Goal: Contribute content: Add original content to the website for others to see

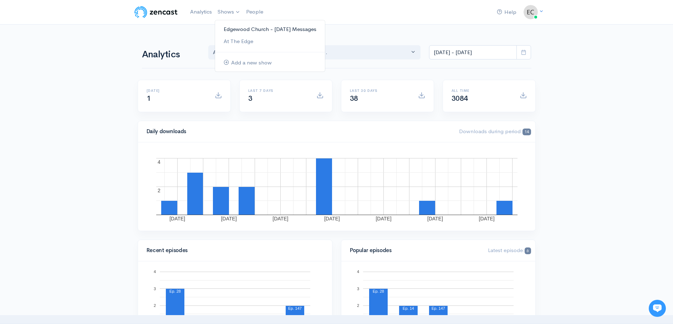
click at [239, 30] on link "Edgewood Church - [DATE] Messages" at bounding box center [270, 29] width 110 height 12
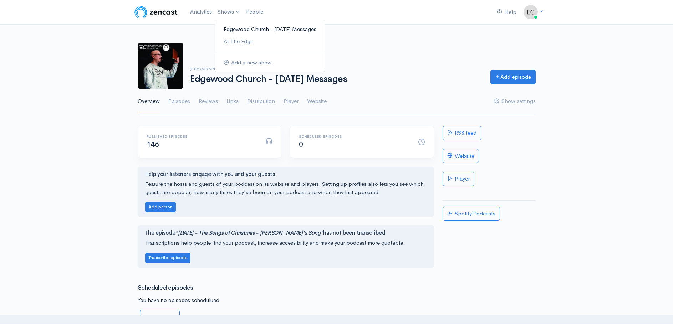
click at [250, 28] on link "Edgewood Church - [DATE] Messages" at bounding box center [270, 29] width 110 height 12
click at [498, 78] on link "Add episode" at bounding box center [512, 76] width 45 height 15
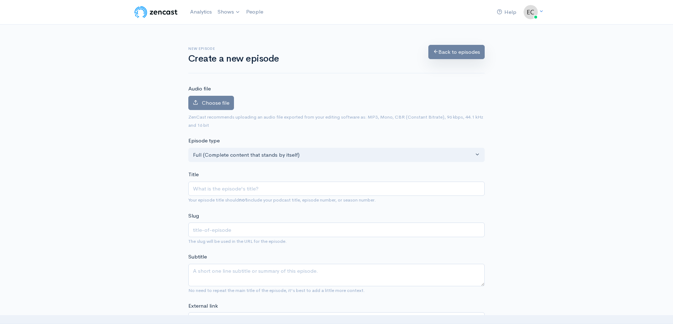
click at [444, 53] on link "Back to episodes" at bounding box center [456, 52] width 56 height 15
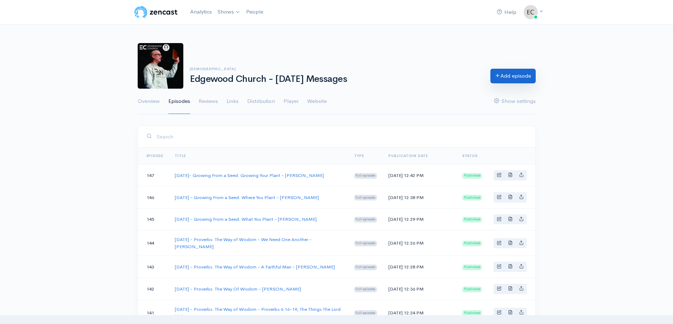
click at [520, 76] on link "Add episode" at bounding box center [512, 76] width 45 height 15
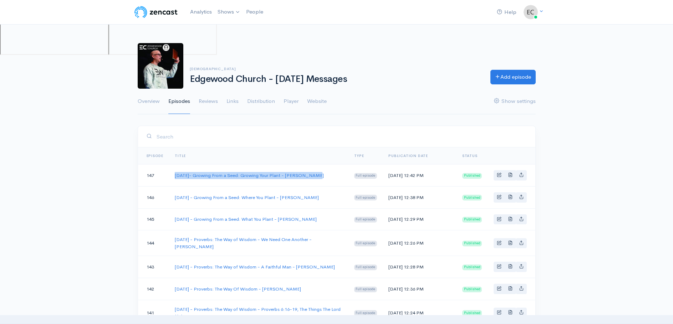
drag, startPoint x: 316, startPoint y: 177, endPoint x: 174, endPoint y: 175, distance: 142.3
click at [174, 175] on td "[DATE]- Growing From a Seed: Growing Your Plant - [PERSON_NAME]" at bounding box center [258, 176] width 179 height 22
copy link "[DATE]- Growing From a Seed: Growing Your Plant - [PERSON_NAME]"
click at [497, 75] on icon at bounding box center [497, 75] width 5 height 5
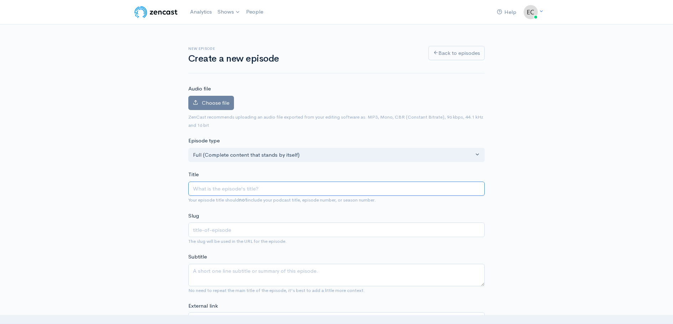
click at [219, 186] on input "Title" at bounding box center [336, 189] width 296 height 15
paste input "[DATE]- Growing From a Seed: Growing Your Plant - [PERSON_NAME]"
type input "[DATE]- Growing From a Seed: Growing Your Plant - [PERSON_NAME]"
type input "[DATE]-growing-from-a-seed-growing-your-plant-pastor-[PERSON_NAME]"
click at [322, 188] on input "[DATE]- Growing From a Seed: Growing Your Plant - [PERSON_NAME]" at bounding box center [336, 189] width 296 height 15
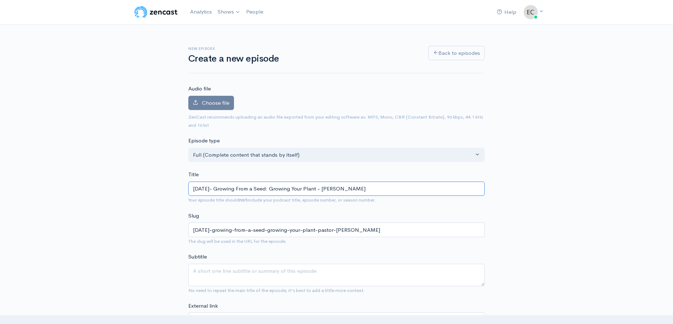
type input "[DATE]- Growing From a Seed: Growing Your Plan - [PERSON_NAME]"
type input "[DATE]-growing-from-a-seed-growing-your-plan-pastor-[PERSON_NAME]"
type input "[DATE]- Growing From a Seed: Growing Your Pla - [PERSON_NAME]"
type input "[DATE]-growing-from-a-seed-growing-your-pla-pastor-[PERSON_NAME]"
type input "[DATE]- Growing From a Seed: Growing Your Pl - [PERSON_NAME]"
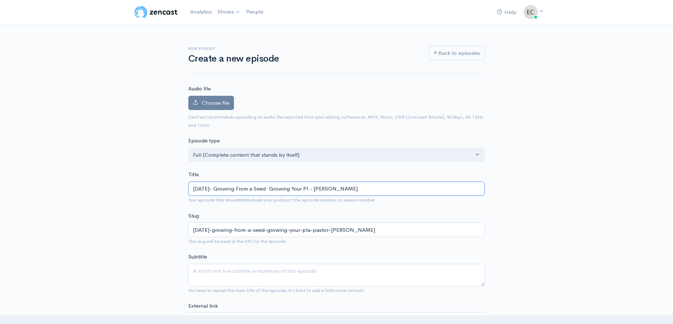
type input "[DATE]-growing-from-a-seed-growing-your-pl-pastor-[PERSON_NAME]"
type input "[DATE]- Growing From a Seed: Growing Your P - [PERSON_NAME]"
type input "[DATE]-growing-from-a-seed-growing-your-p-pastor-[PERSON_NAME]"
type input "[DATE]- Growing From a Seed: Growing Your - [PERSON_NAME]"
type input "[DATE]-growing-from-a-seed-growing-your-pastor-[PERSON_NAME]"
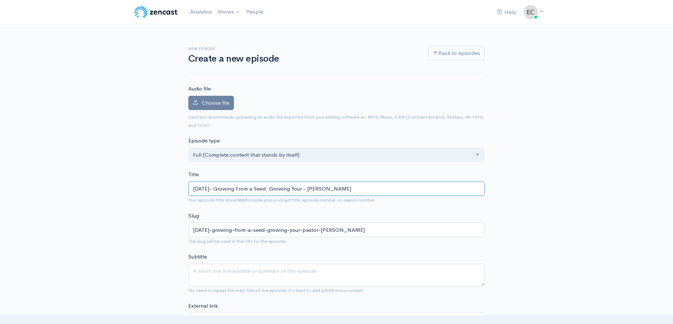
type input "[DATE]- Growing From a Seed: Growing You - [PERSON_NAME]"
type input "[DATE]-growing-from-a-seed-growing-you-pastor-[PERSON_NAME]"
type input "[DATE]- Growing From a Seed: Growing Yo - [PERSON_NAME]"
type input "[DATE]-growing-from-a-seed-growing-yo-pastor-[PERSON_NAME]"
type input "[DATE]- Growing From a Seed: Growing Y - [PERSON_NAME]"
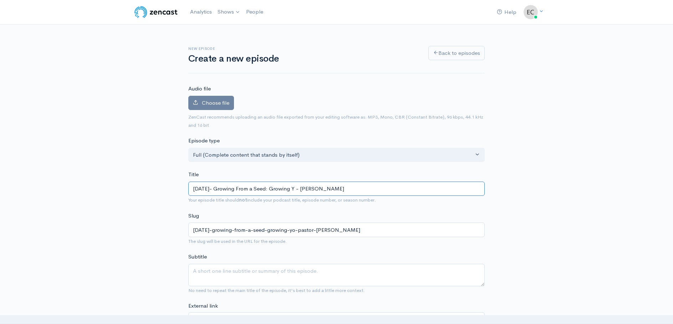
type input "[DATE]-growing-from-a-seed-growing-y-pastor-[PERSON_NAME]"
type input "[DATE]- Growing From a Seed: Growing - [PERSON_NAME]"
type input "[DATE]-growing-from-a-seed-growing-pastor-[PERSON_NAME]"
type input "[DATE]- Growing From a Seed: Growin - [PERSON_NAME]"
type input "[DATE]-growing-from-a-seed-growin-pastor-[PERSON_NAME]"
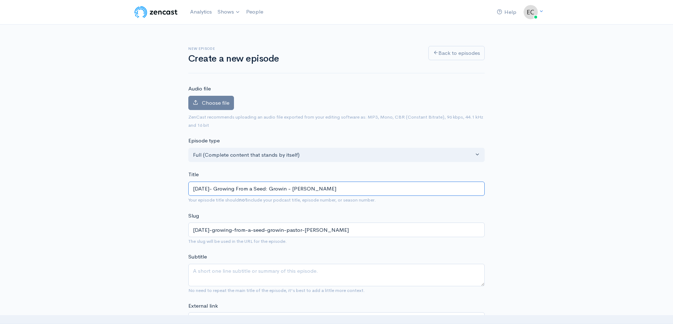
type input "[DATE]- Growing From a Seed: Growi - [PERSON_NAME]"
type input "[DATE]-growing-from-a-seed-growi-pastor-[PERSON_NAME]"
type input "[DATE]- Growing From a Seed: Grow - [PERSON_NAME]"
type input "[DATE]-growing-from-a-seed-grow-pastor-[PERSON_NAME]"
type input "[DATE]- Growing From a Seed: Gro - [PERSON_NAME]"
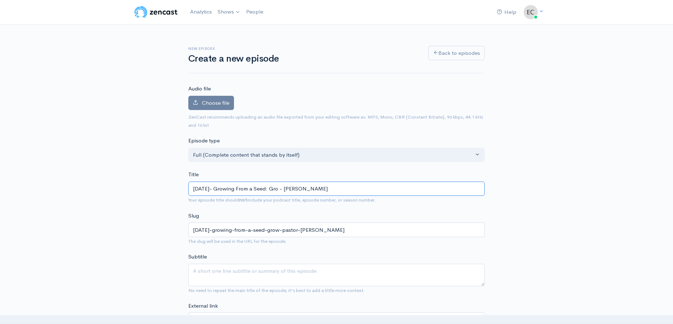
type input "[DATE]-growing-from-a-seed-gro-pastor-[PERSON_NAME]"
type input "[DATE]- Growing From a Seed: Gr - [PERSON_NAME]"
type input "[DATE]-growing-from-a-seed-gr-pastor-[PERSON_NAME]"
type input "[DATE]- Growing From a Seed: G - [PERSON_NAME]"
type input "[DATE]-growing-from-a-seed-g-pastor-[PERSON_NAME]"
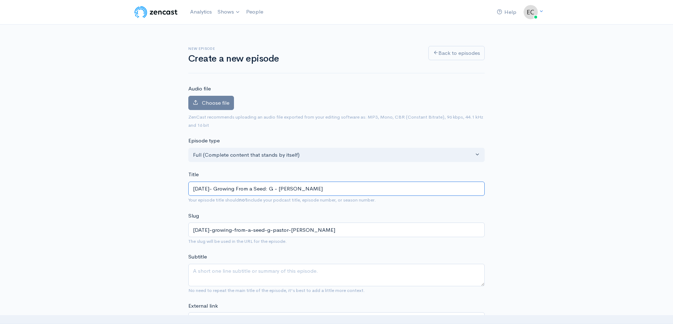
type input "[DATE]- Growing From a Seed: - [PERSON_NAME]"
type input "[DATE]-growing-from-a-seed-pastor-[PERSON_NAME]"
type input "[DATE]- Growing From a Seed: R - [PERSON_NAME]"
type input "[DATE]-growing-from-a-seed-r-pastor-[PERSON_NAME]"
type input "[DATE]- Growing From a Seed: Ro - [PERSON_NAME]"
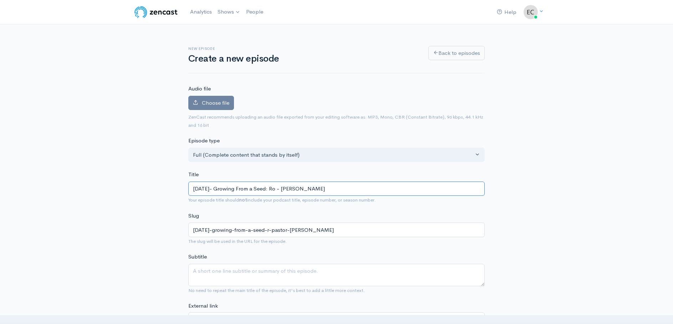
type input "[DATE]-growing-from-a-seed-ro-pastor-[PERSON_NAME]"
type input "[DATE]- Growing From a Seed: Roo - [PERSON_NAME]"
type input "[DATE]-growing-from-a-seed-roo-pastor-[PERSON_NAME]"
type input "[DATE]- Growing From a Seed: Root - [PERSON_NAME]"
type input "[DATE]-growing-from-a-seed-root-pastor-[PERSON_NAME]"
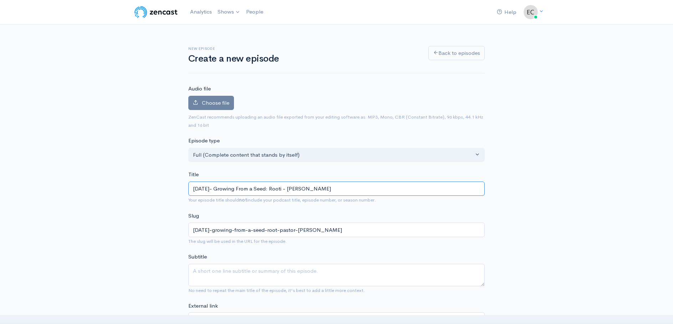
type input "[DATE]- Growing From a Seed: Rootin - [PERSON_NAME]"
type input "[DATE]-growing-from-a-seed-rootin-pastor-[PERSON_NAME]"
type input "[DATE]- Growing From a Seed: Rooting - [PERSON_NAME]"
type input "[DATE]-growing-from-a-seed-rooting-pastor-[PERSON_NAME]"
type input "[DATE]- Growing From a Seed: Rooting Y - [PERSON_NAME]"
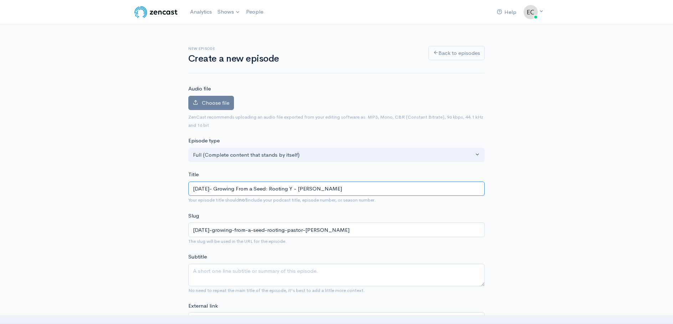
type input "[DATE]-growing-from-a-seed-rooting-y-pastor-[PERSON_NAME]"
type input "[DATE]- Growing From a Seed: Rooting You - [PERSON_NAME]"
type input "[DATE]-growing-from-a-seed-rooting-you-pastor-[PERSON_NAME]"
type input "[DATE]- Growing From a Seed: Rooting Your - [PERSON_NAME]"
type input "[DATE]-growing-from-a-seed-rooting-your-pastor-[PERSON_NAME]"
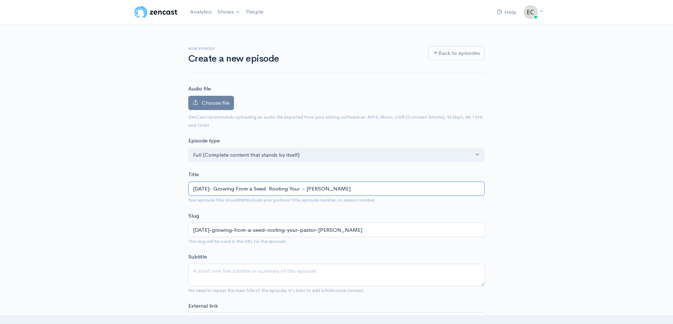
type input "[DATE]- Growing From a Seed: Rooting Your P - [PERSON_NAME]"
type input "[DATE]-growing-from-a-seed-rooting-your-p-pastor-[PERSON_NAME]"
type input "[DATE]- Growing From a Seed: Rooting Your Pl - [PERSON_NAME]"
type input "[DATE]-growing-from-a-seed-rooting-your-pl-pastor-[PERSON_NAME]"
type input "[DATE]- Growing From a Seed: Rooting Your Pla - [PERSON_NAME]"
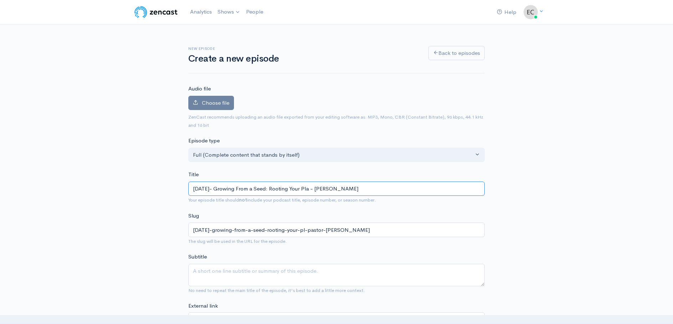
type input "[DATE]-growing-from-a-seed-rooting-your-pla-pastor-[PERSON_NAME]"
type input "[DATE]- Growing From a Seed: Rooting Your Plan - [PERSON_NAME]"
type input "[DATE]-growing-from-a-seed-rooting-your-plan-pastor-[PERSON_NAME]"
type input "[DATE]- Growing From a Seed: Rooting Your Plant - [PERSON_NAME]"
type input "[DATE]-growing-from-a-seed-rooting-your-plant-pastor-[PERSON_NAME]"
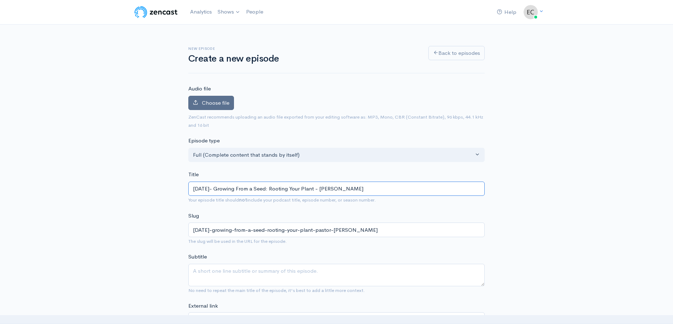
type input "[DATE]- Growing From a Seed: Rooting Your Plant - [PERSON_NAME]"
click at [213, 105] on span "Choose file" at bounding box center [215, 102] width 27 height 7
click at [0, 0] on input "Choose file" at bounding box center [0, 0] width 0 height 0
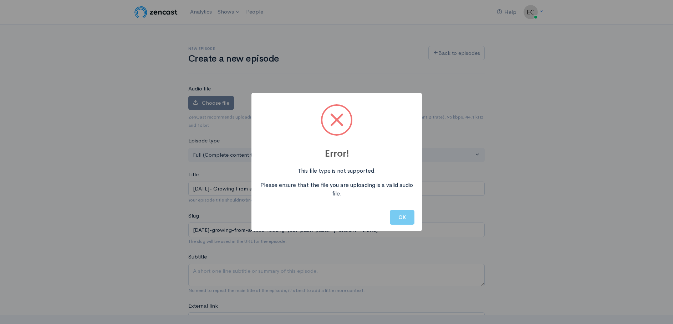
click at [401, 224] on button "OK" at bounding box center [402, 217] width 25 height 15
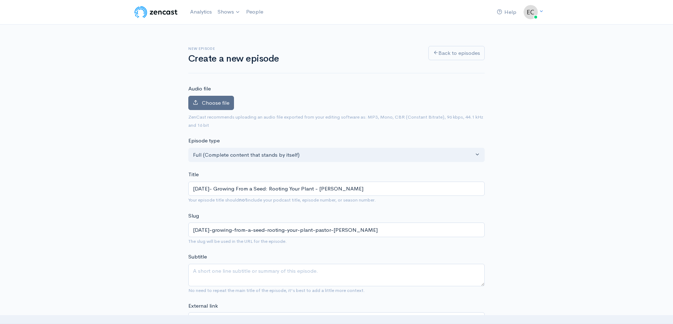
click at [203, 103] on span "Choose file" at bounding box center [215, 102] width 27 height 7
click at [0, 0] on input "Choose file" at bounding box center [0, 0] width 0 height 0
click at [214, 104] on span "Choose file" at bounding box center [215, 102] width 27 height 7
click at [0, 0] on input "Choose file" at bounding box center [0, 0] width 0 height 0
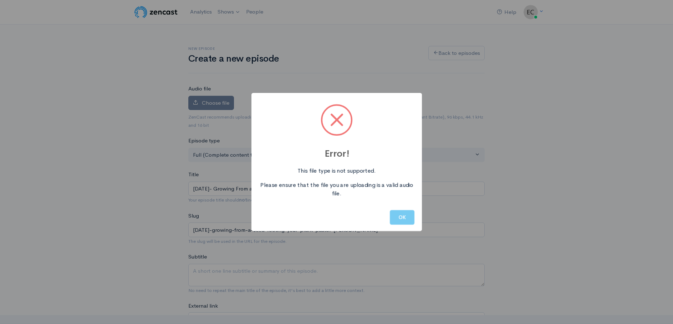
click at [406, 218] on button "OK" at bounding box center [402, 217] width 25 height 15
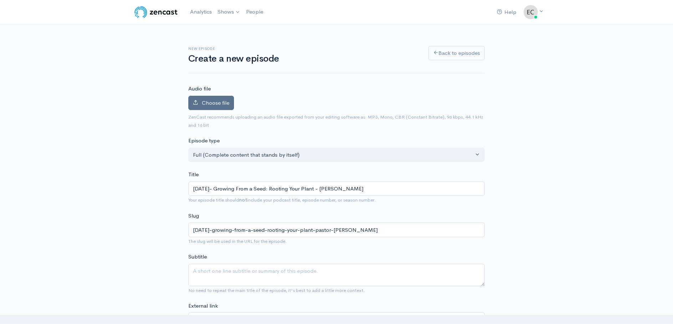
click at [214, 103] on span "Choose file" at bounding box center [215, 102] width 27 height 7
click at [0, 0] on input "Choose file" at bounding box center [0, 0] width 0 height 0
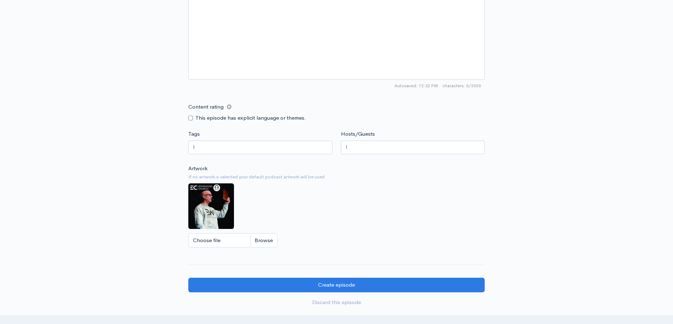
scroll to position [535, 0]
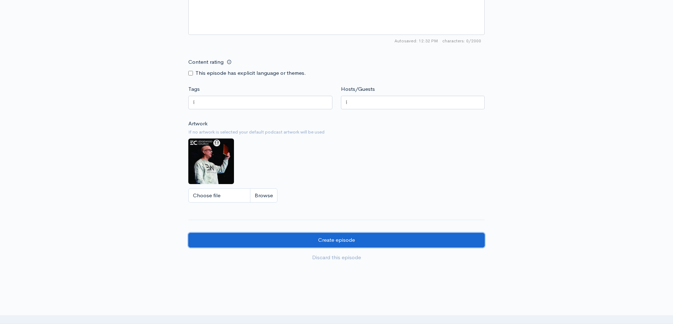
click at [318, 240] on input "Create episode" at bounding box center [336, 240] width 296 height 15
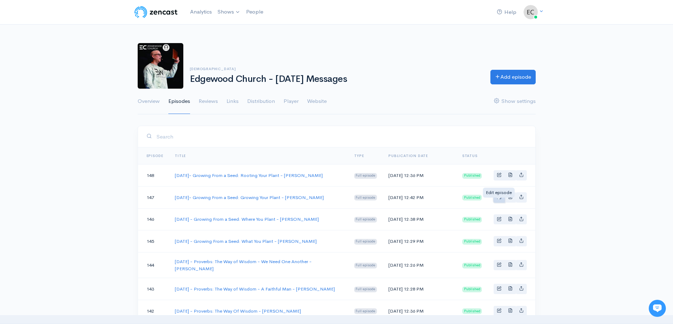
click at [498, 199] on span "Basic example" at bounding box center [499, 197] width 5 height 5
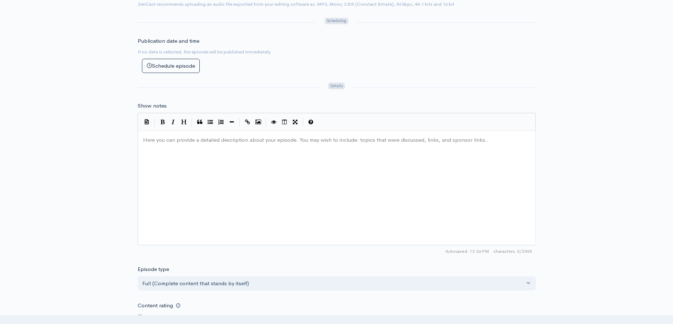
scroll to position [143, 0]
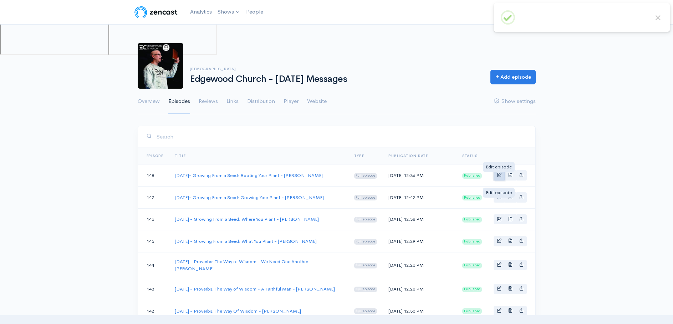
click at [500, 176] on span "Basic example" at bounding box center [499, 175] width 5 height 5
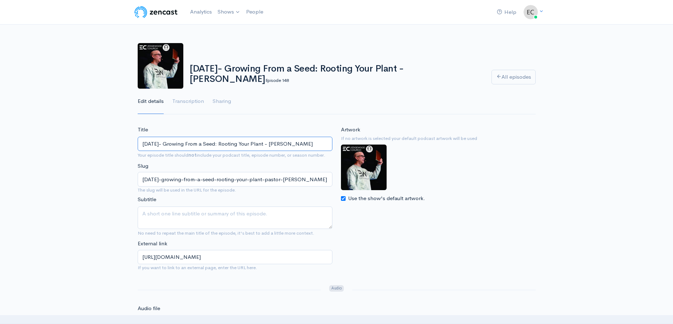
click at [156, 143] on input "[DATE]- Growing From a Seed: Rooting Your Plant - [PERSON_NAME]" at bounding box center [235, 144] width 195 height 15
type input "08-31-25- Growing From a Seed: Rooting Your Plant - Pastor Ron"
click at [156, 177] on input "[DATE]-growing-from-a-seed-rooting-your-plant-pastor-[PERSON_NAME]" at bounding box center [235, 179] width 195 height 15
click at [157, 179] on input "[DATE]-growing-from-a-seed-rooting-your-plant-pastor-[PERSON_NAME]" at bounding box center [235, 179] width 195 height 15
click at [168, 219] on textarea "Subtitle" at bounding box center [235, 218] width 195 height 22
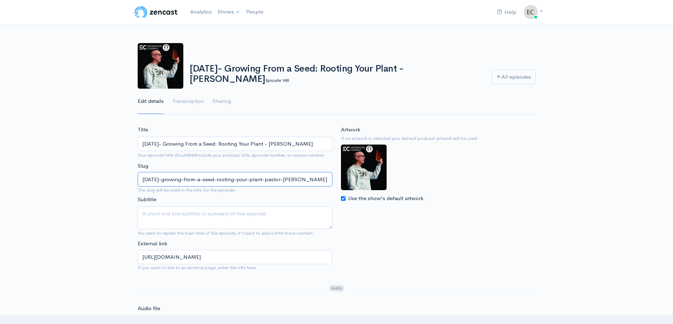
click at [156, 180] on input "[DATE]-growing-from-a-seed-rooting-your-plant-pastor-[PERSON_NAME]" at bounding box center [235, 179] width 195 height 15
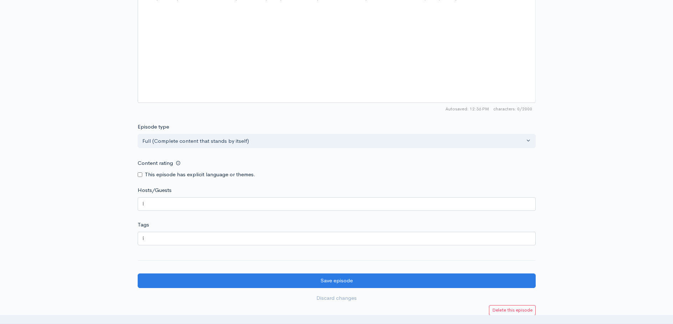
scroll to position [583, 0]
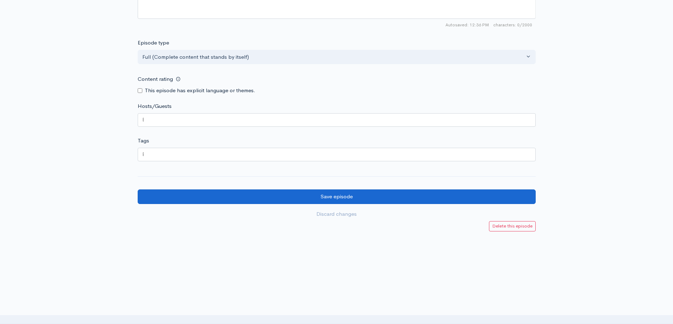
type input "08-31-25-growing-from-a-seed-rooting-your-plant-pastor-ron"
click at [343, 196] on input "Save episode" at bounding box center [337, 197] width 398 height 15
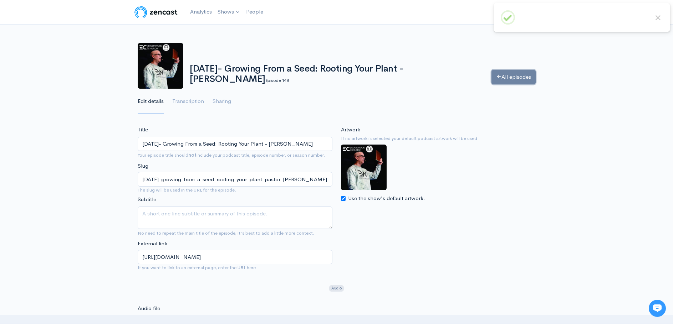
click at [499, 79] on icon at bounding box center [498, 76] width 5 height 5
